Goal: Task Accomplishment & Management: Manage account settings

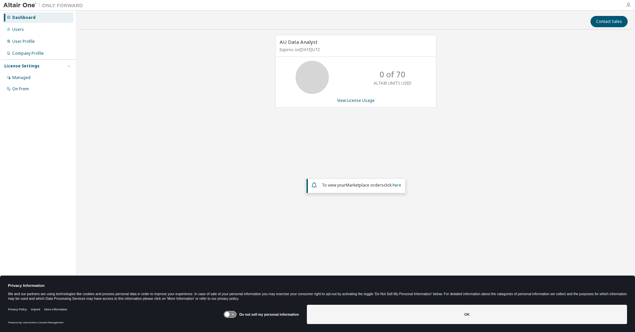
click at [628, 4] on icon "button" at bounding box center [628, 4] width 5 height 5
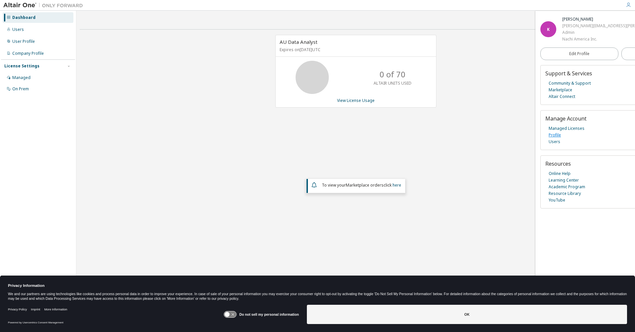
click at [554, 136] on link "Profile" at bounding box center [555, 135] width 12 height 7
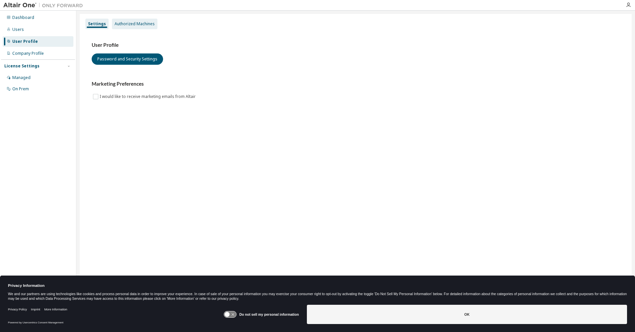
click at [128, 24] on div "Authorized Machines" at bounding box center [135, 23] width 40 height 5
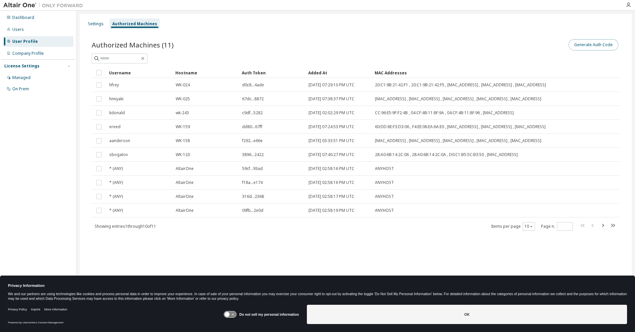
click at [583, 47] on button "Generate Auth Code" at bounding box center [594, 44] width 50 height 11
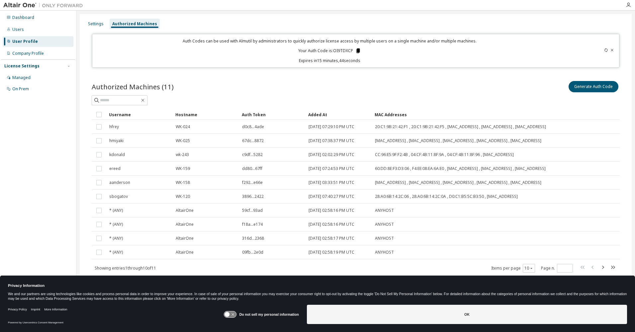
click at [357, 50] on icon at bounding box center [359, 51] width 4 height 5
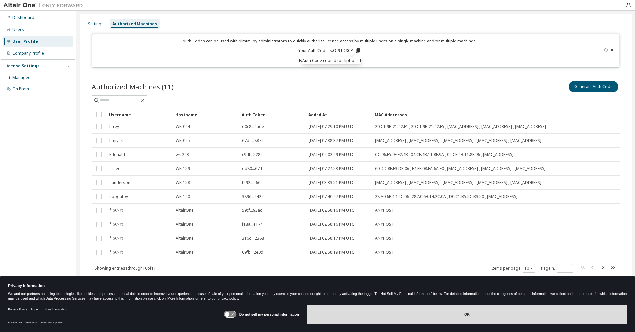
click at [341, 315] on button "OK" at bounding box center [467, 314] width 320 height 19
